Goal: Transaction & Acquisition: Purchase product/service

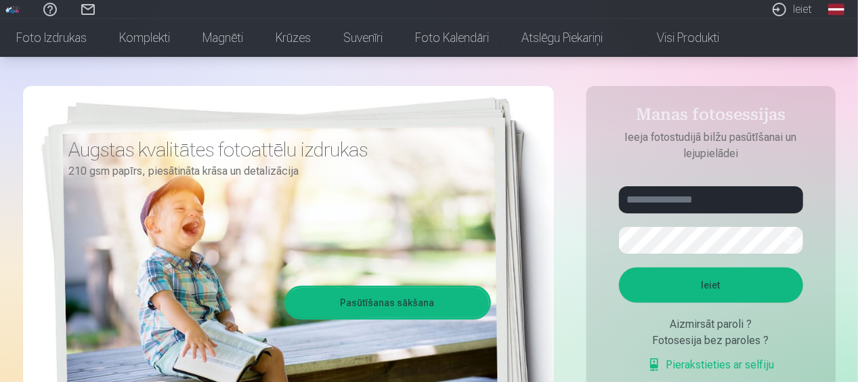
scroll to position [95, 0]
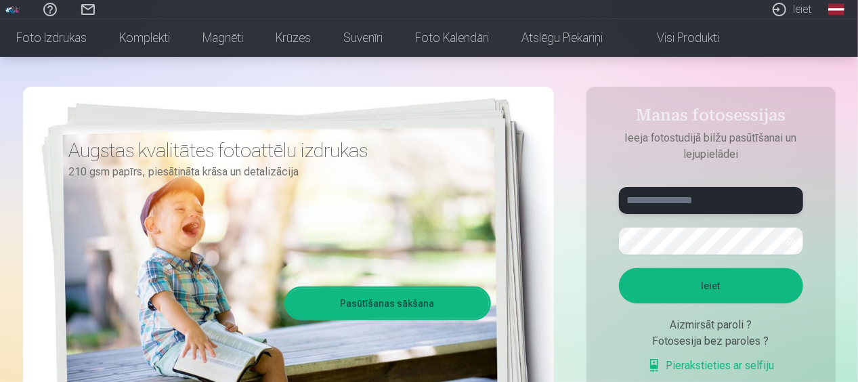
click at [664, 197] on input "text" at bounding box center [711, 200] width 184 height 27
type input "**********"
click at [729, 288] on button "Ieiet" at bounding box center [711, 285] width 184 height 35
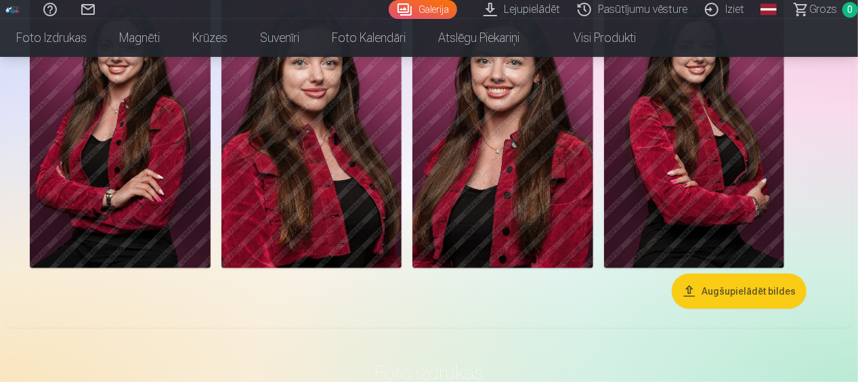
scroll to position [452, 0]
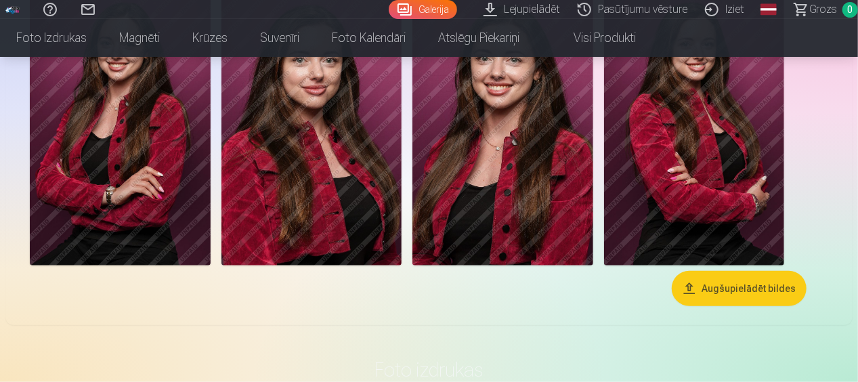
click at [730, 280] on button "Augšupielādēt bildes" at bounding box center [739, 288] width 135 height 35
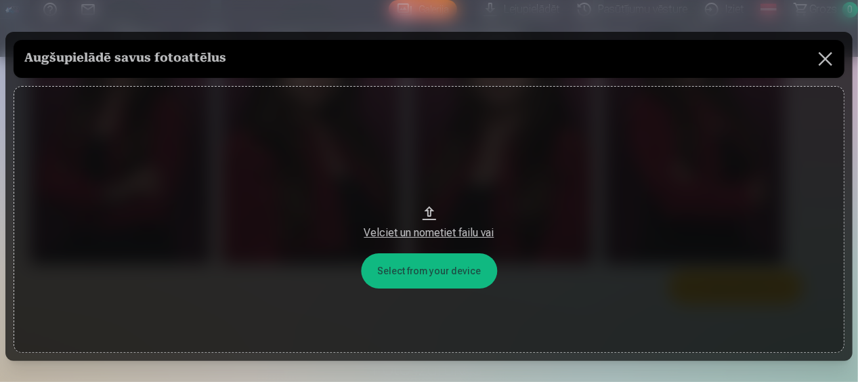
scroll to position [453, 0]
click at [834, 56] on button at bounding box center [829, 59] width 38 height 38
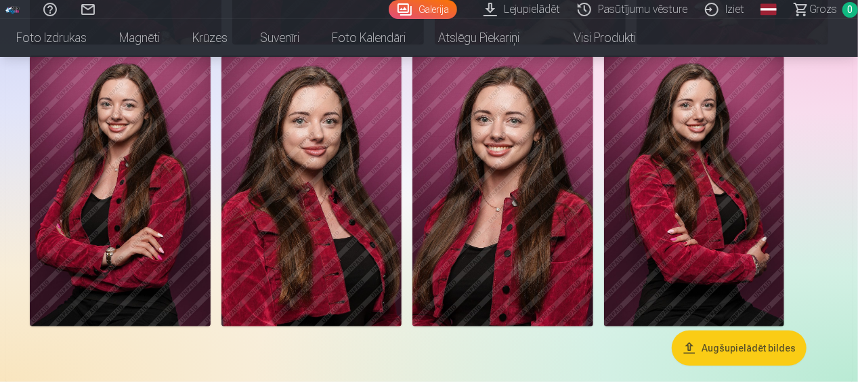
scroll to position [0, 0]
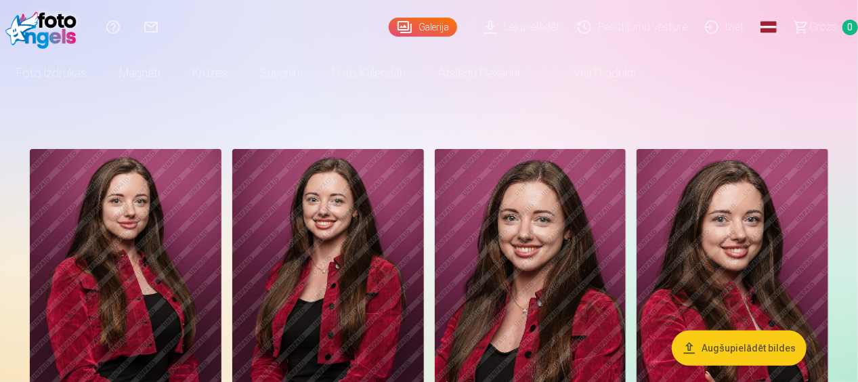
click at [195, 267] on img at bounding box center [126, 292] width 192 height 287
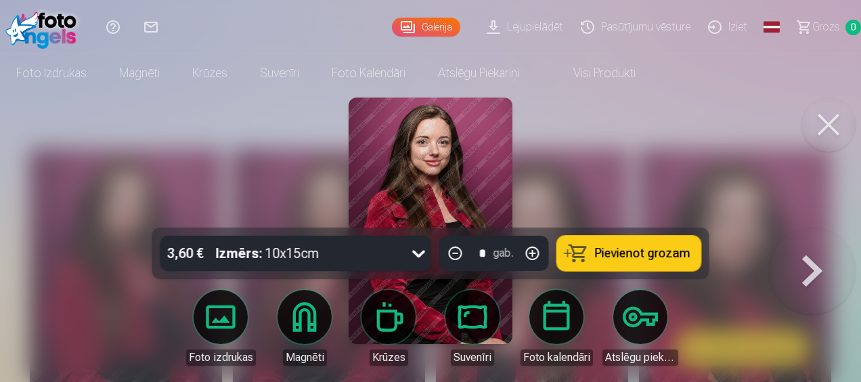
click at [603, 73] on link "Visi produkti" at bounding box center [594, 73] width 116 height 38
click at [822, 130] on button at bounding box center [829, 125] width 54 height 54
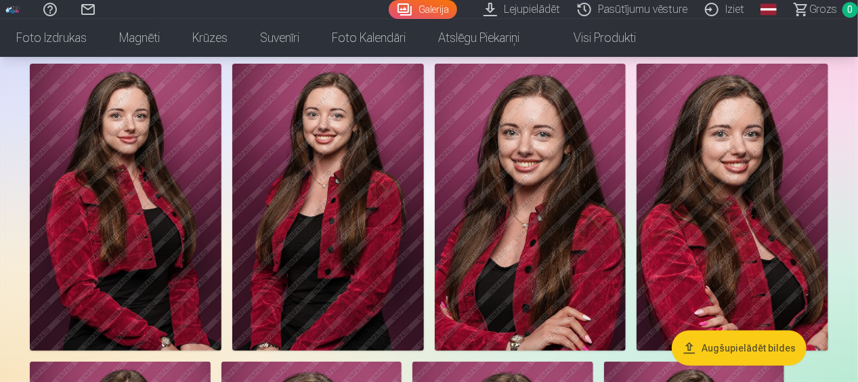
scroll to position [85, 0]
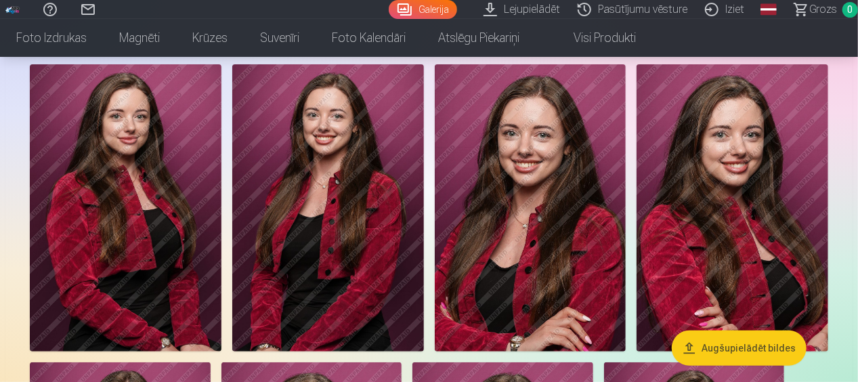
click at [737, 344] on button "Augšupielādēt bildes" at bounding box center [739, 347] width 135 height 35
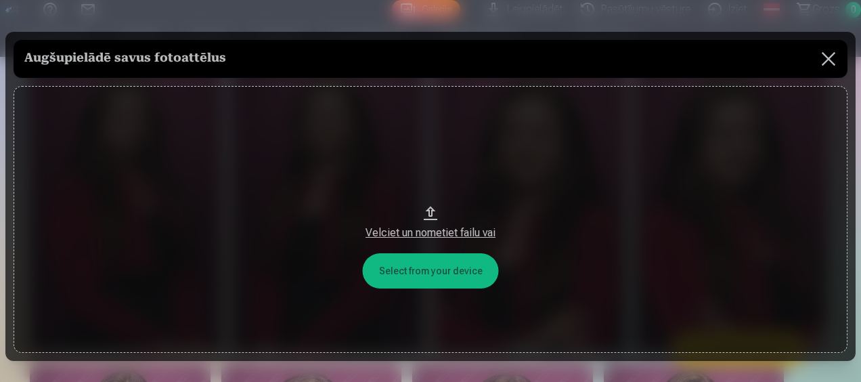
click at [829, 57] on button at bounding box center [829, 59] width 38 height 38
